Goal: Transaction & Acquisition: Purchase product/service

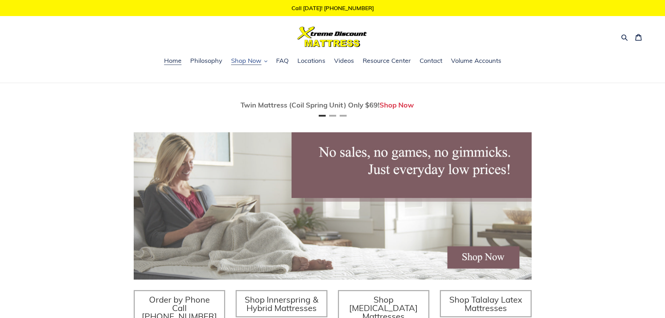
click at [244, 61] on span "Shop Now" at bounding box center [246, 61] width 30 height 8
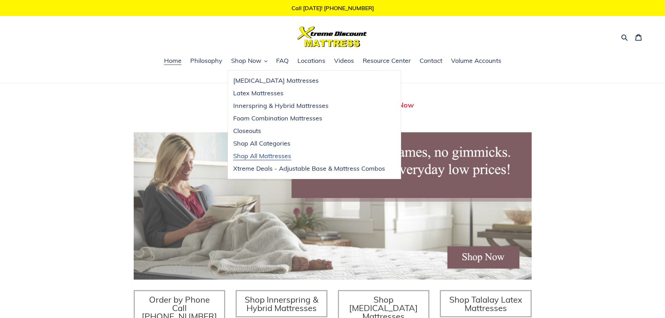
click at [265, 155] on span "Shop All Mattresses" at bounding box center [262, 156] width 58 height 8
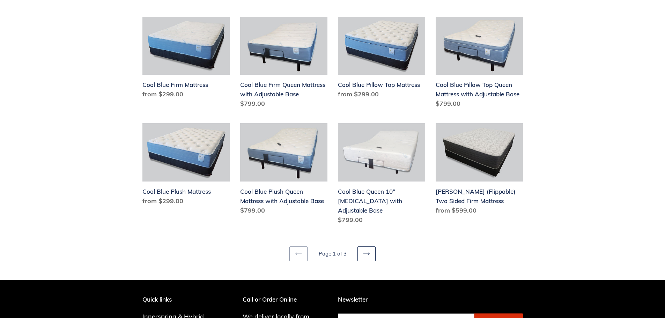
scroll to position [873, 0]
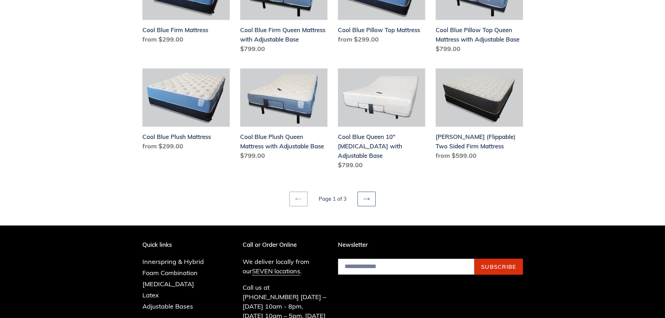
click at [374, 192] on link "Next page" at bounding box center [367, 199] width 18 height 15
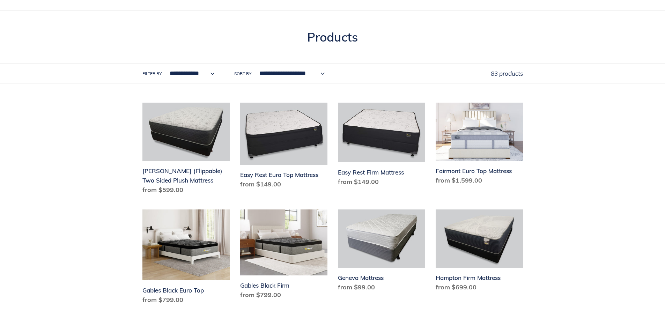
scroll to position [70, 0]
